Goal: Navigation & Orientation: Find specific page/section

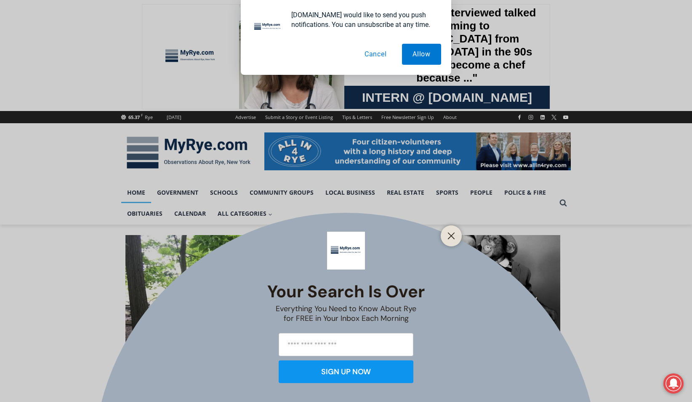
click at [369, 50] on button "Cancel" at bounding box center [375, 54] width 43 height 21
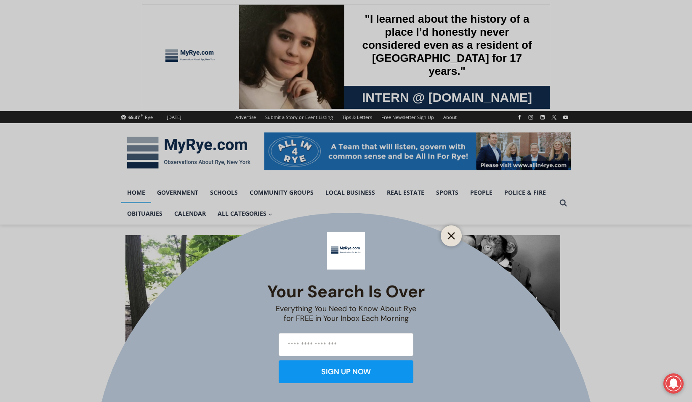
click at [453, 237] on icon "Close" at bounding box center [451, 236] width 8 height 8
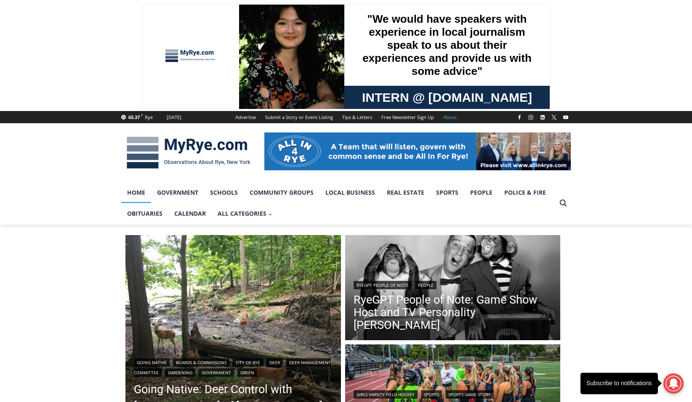
click at [449, 117] on link "About" at bounding box center [449, 117] width 23 height 12
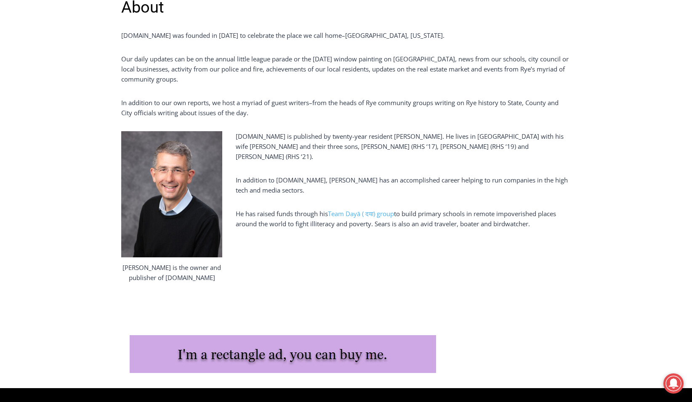
scroll to position [294, 0]
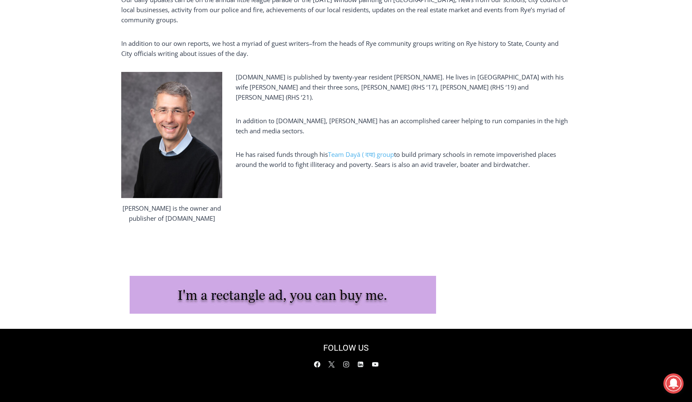
click at [174, 179] on img at bounding box center [171, 135] width 101 height 126
